Goal: Task Accomplishment & Management: Use online tool/utility

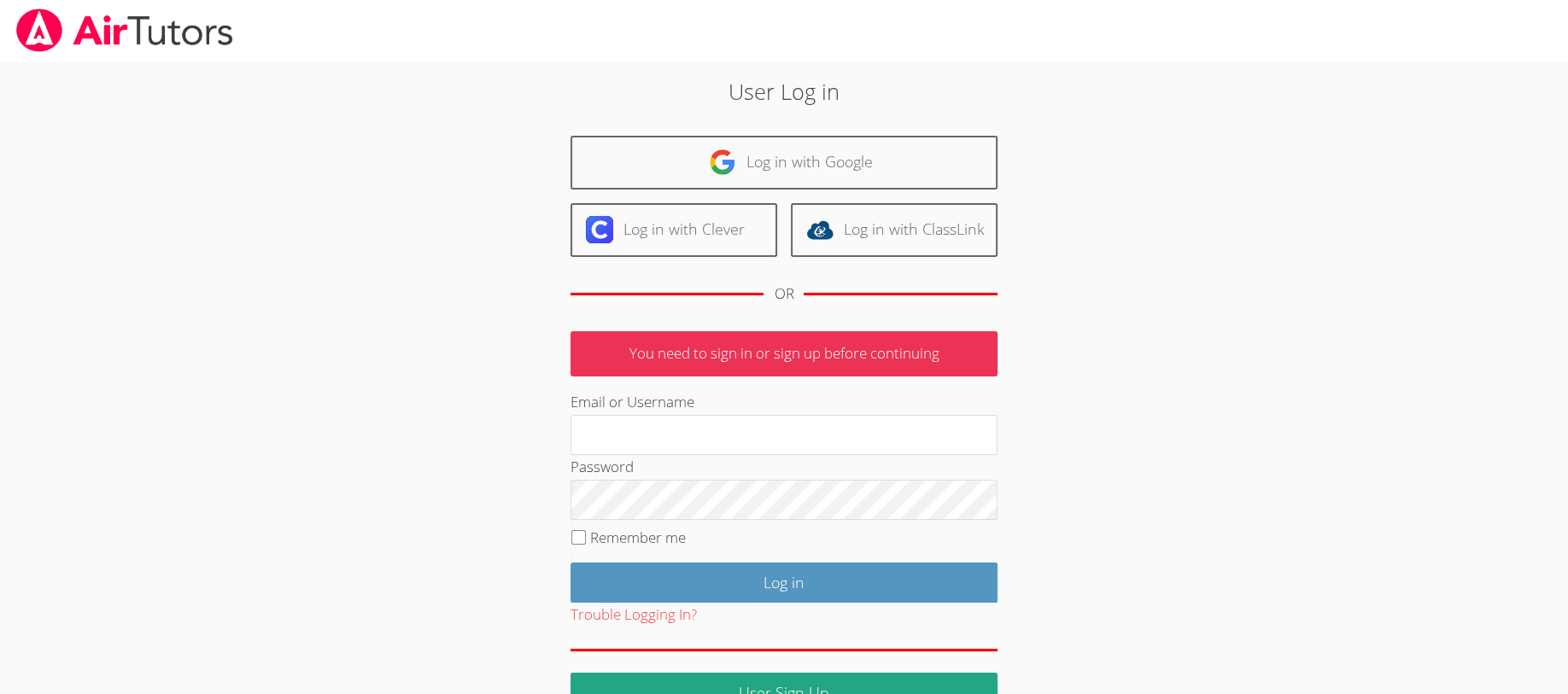
type input "[EMAIL_ADDRESS][DOMAIN_NAME]"
click at [797, 571] on input "Log in" at bounding box center [784, 583] width 427 height 40
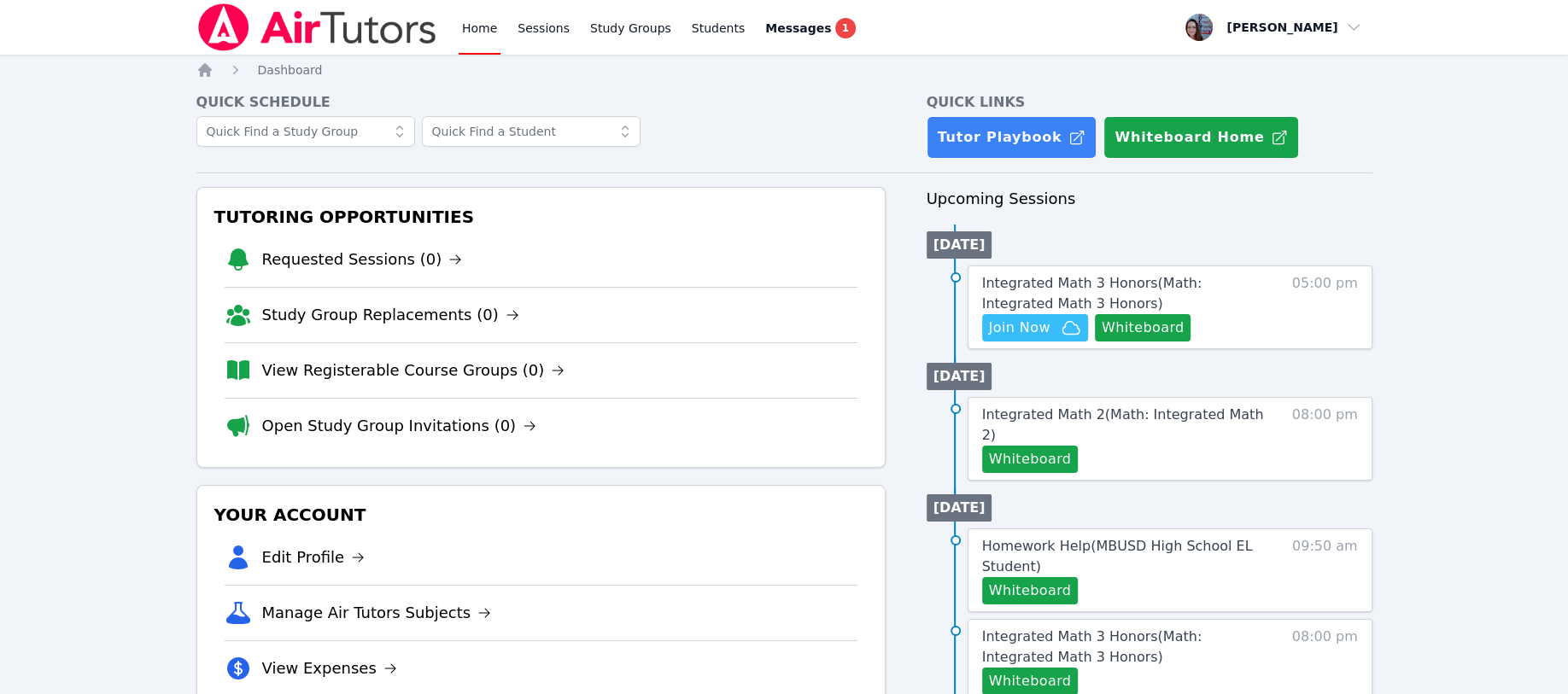
click at [1135, 326] on button "Whiteboard" at bounding box center [1143, 327] width 96 height 27
click at [1017, 322] on span "Join Now" at bounding box center [1020, 328] width 61 height 20
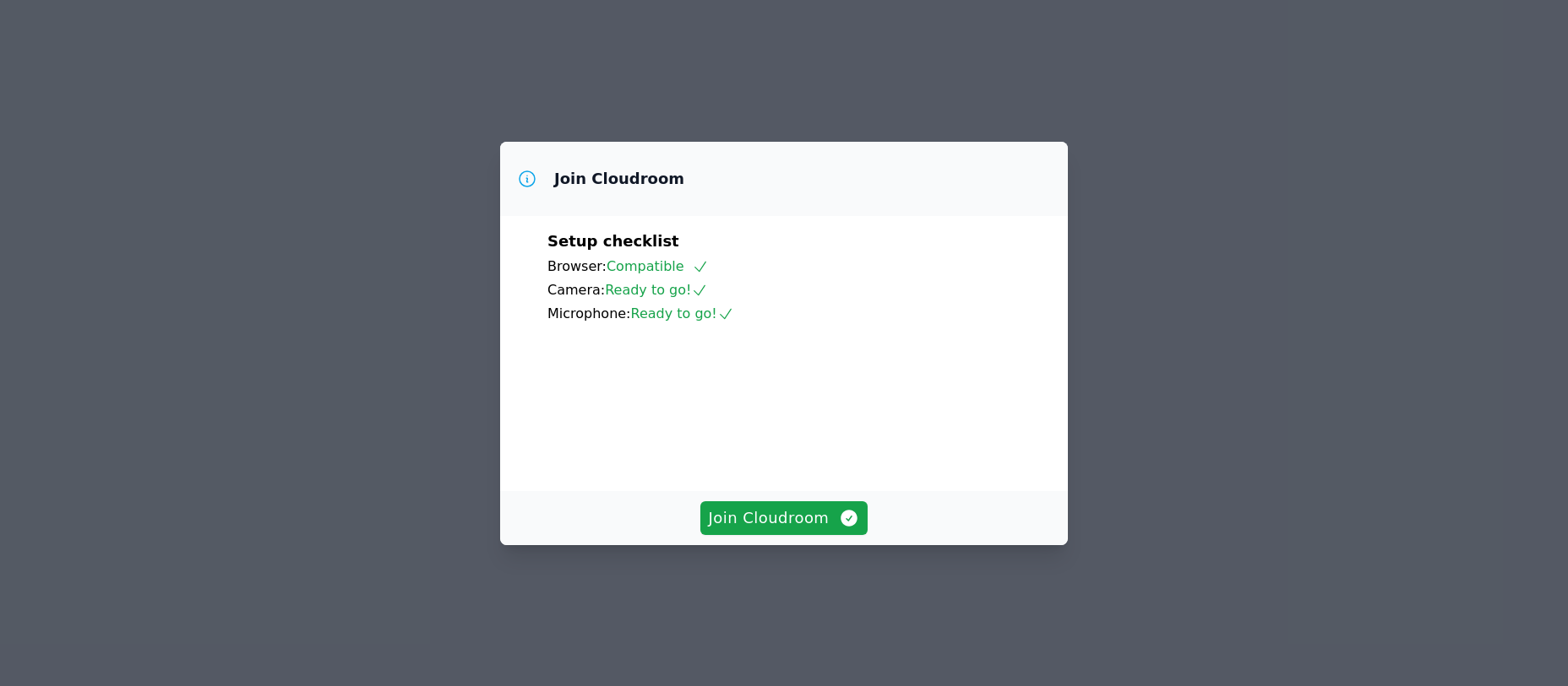
click at [786, 530] on span "Join Cloudroom" at bounding box center [784, 518] width 151 height 24
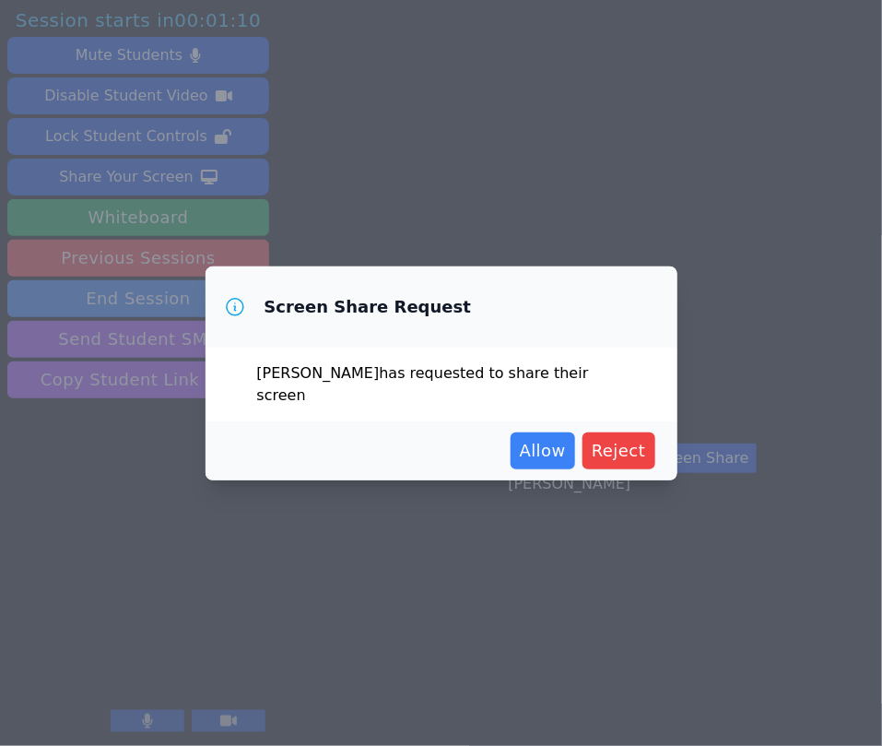
click at [536, 438] on span "Allow" at bounding box center [543, 451] width 46 height 26
